Goal: Task Accomplishment & Management: Use online tool/utility

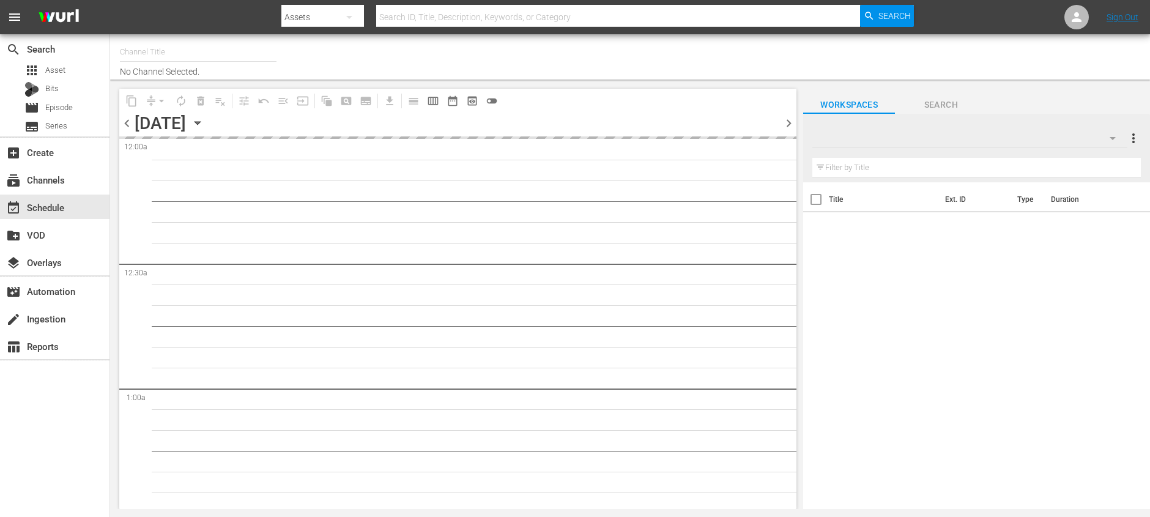
type input "Made It Myself TV (1876)"
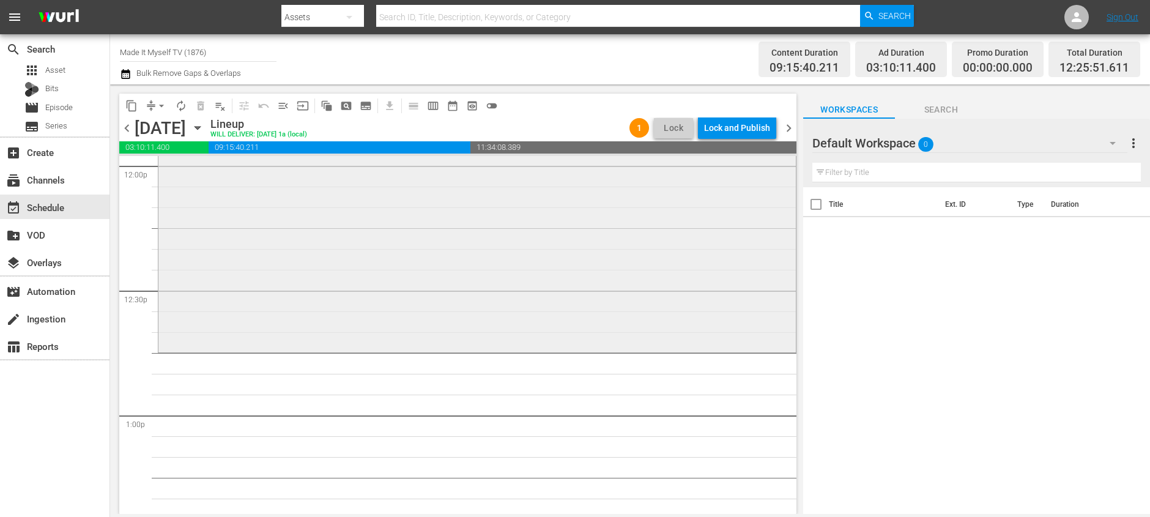
scroll to position [2968, 0]
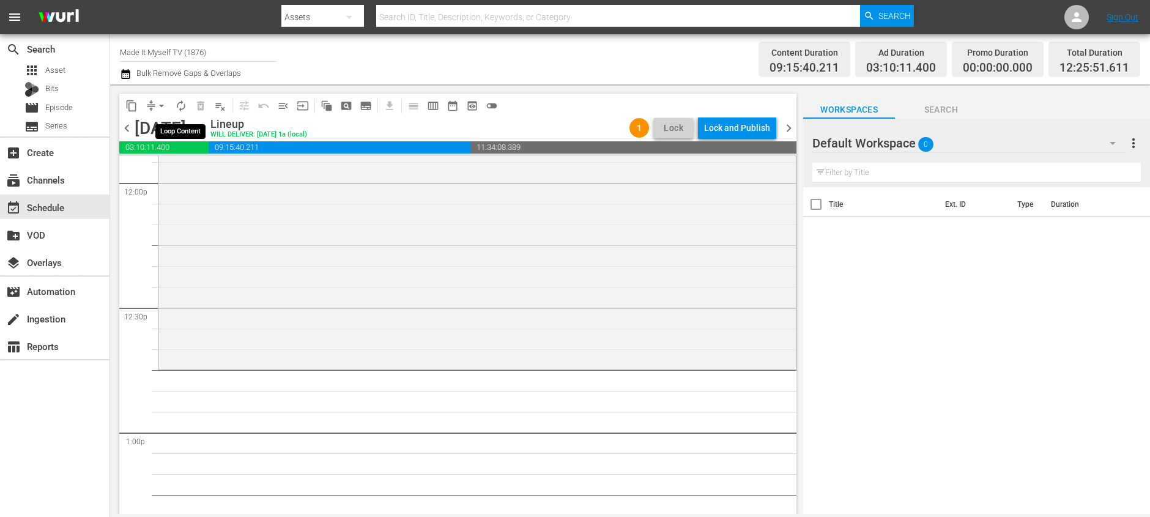
click at [177, 104] on span "autorenew_outlined" at bounding box center [181, 106] width 12 height 12
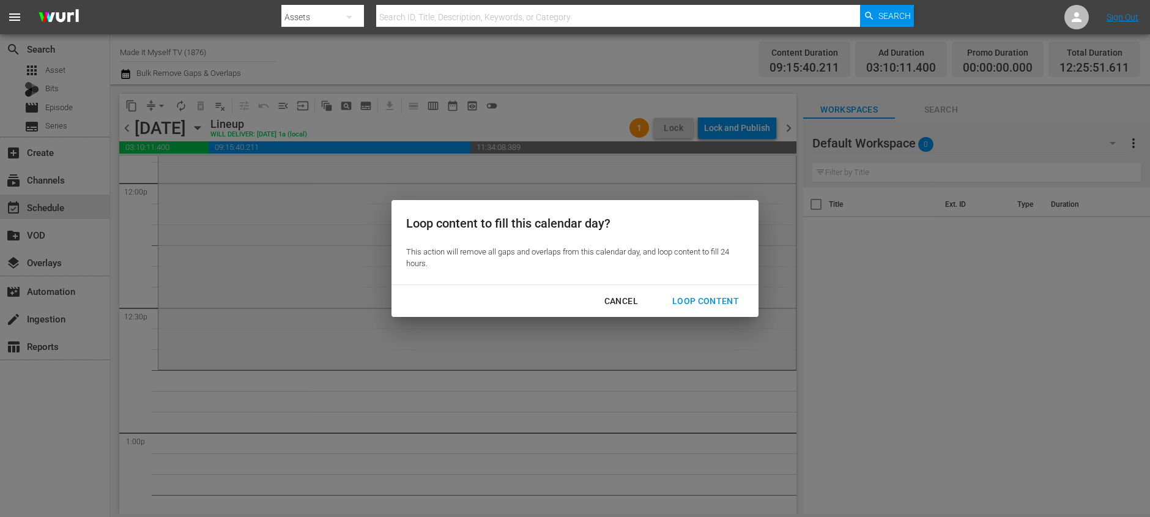
click at [683, 300] on div "Loop Content" at bounding box center [706, 301] width 86 height 15
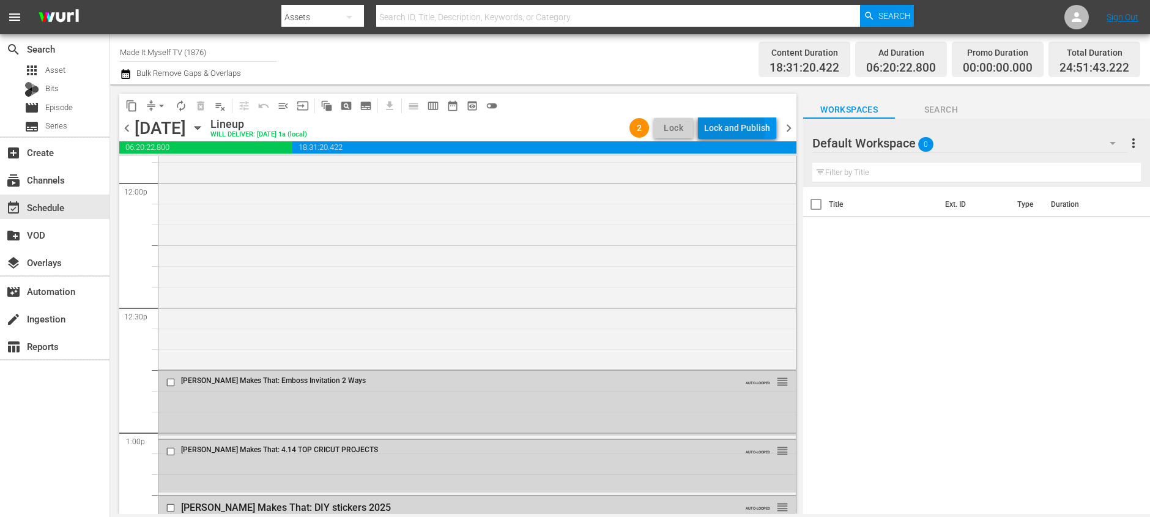
click at [726, 130] on div "Lock and Publish" at bounding box center [737, 128] width 66 height 22
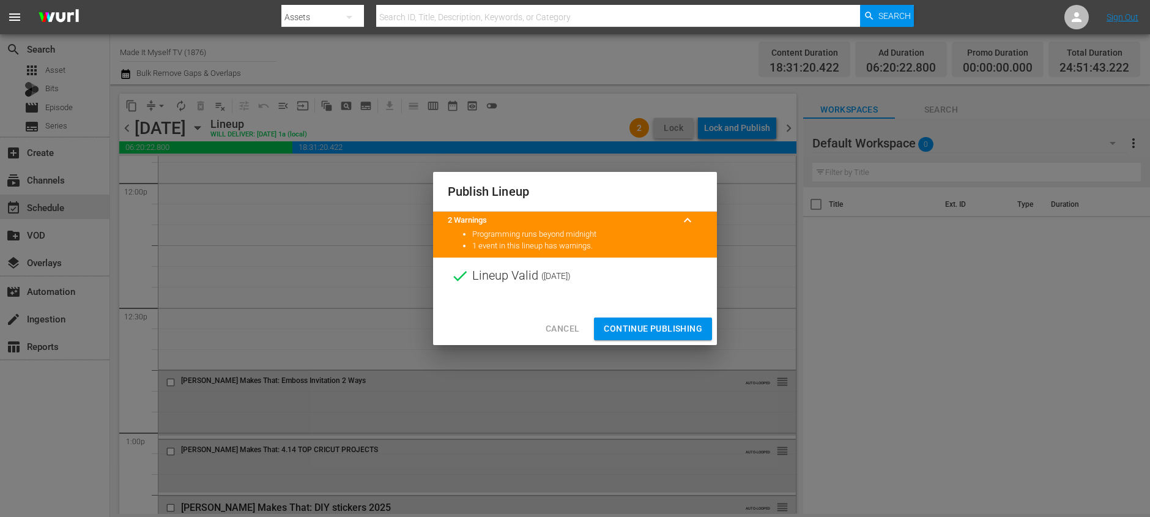
click at [707, 335] on button "Continue Publishing" at bounding box center [653, 329] width 118 height 23
